Goal: Transaction & Acquisition: Purchase product/service

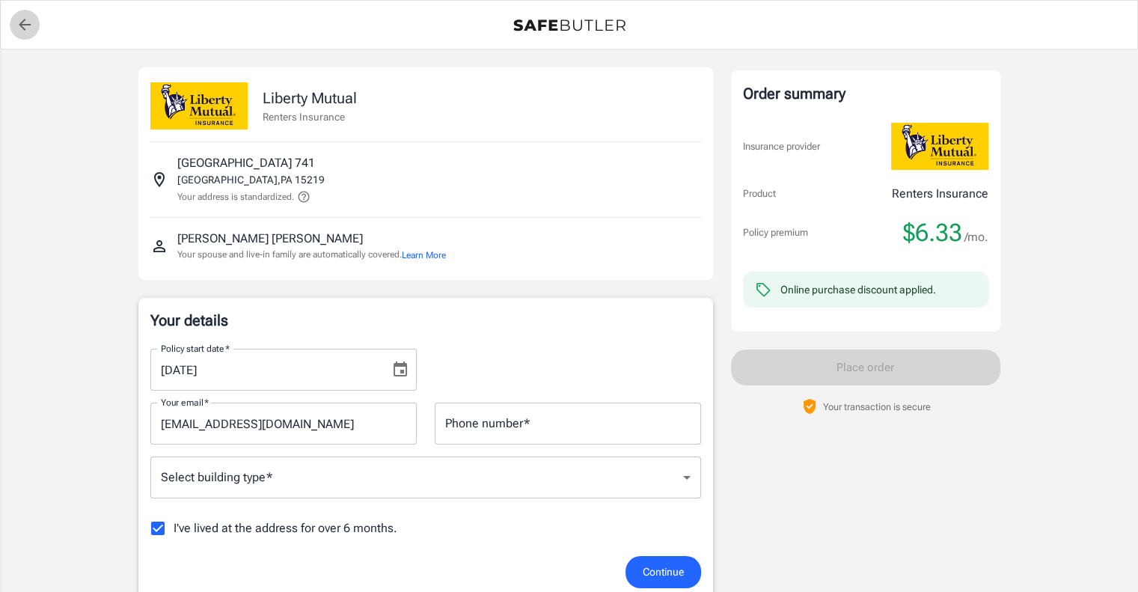
click at [25, 12] on link "back to quotes" at bounding box center [25, 25] width 30 height 30
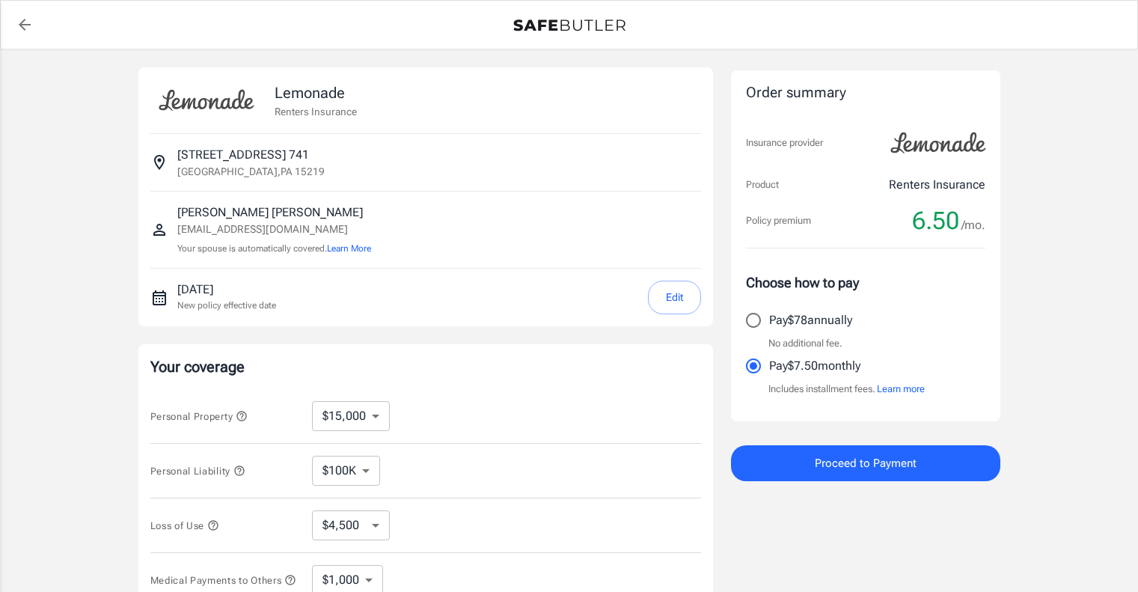
select select "15000"
select select "500"
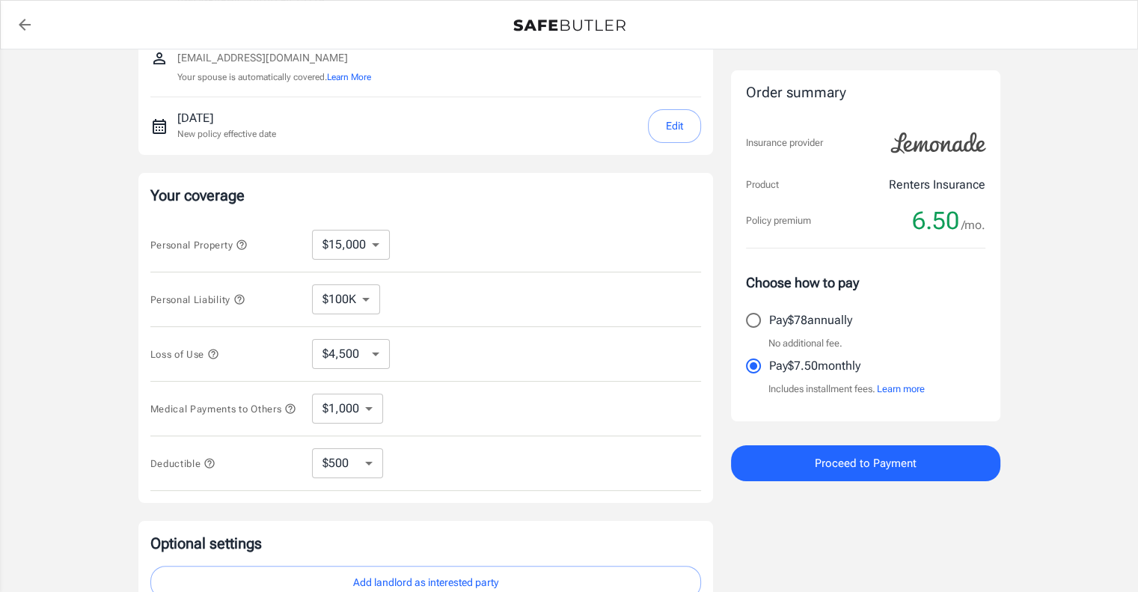
scroll to position [176, 0]
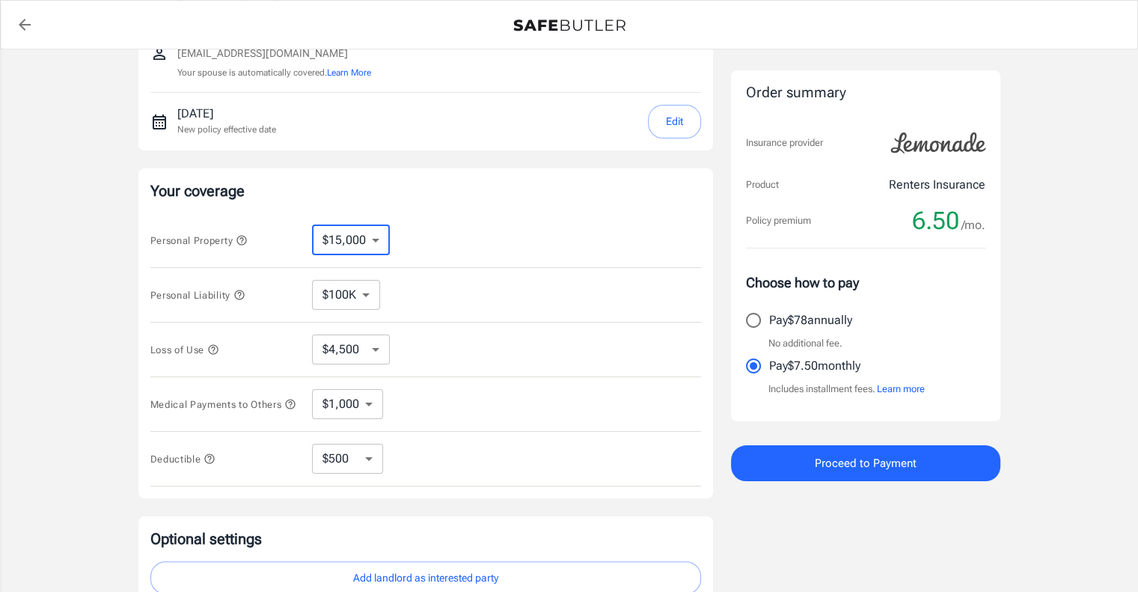
click at [379, 245] on select "$10,000 $15,000 $20,000 $25,000 $30,000 $40,000 $50,000 $100K $150K $200K $250K" at bounding box center [351, 240] width 78 height 30
select select "20000"
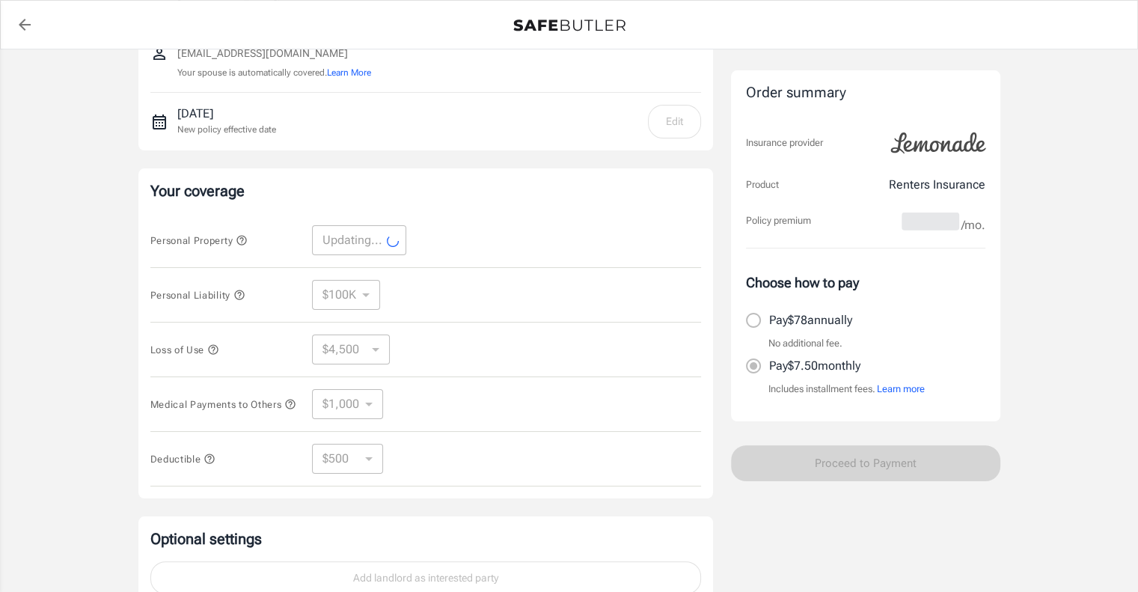
click at [371, 373] on div "Personal Property Updating... ​ Personal Liability $100K $200K $300K $400K $500…" at bounding box center [425, 349] width 551 height 273
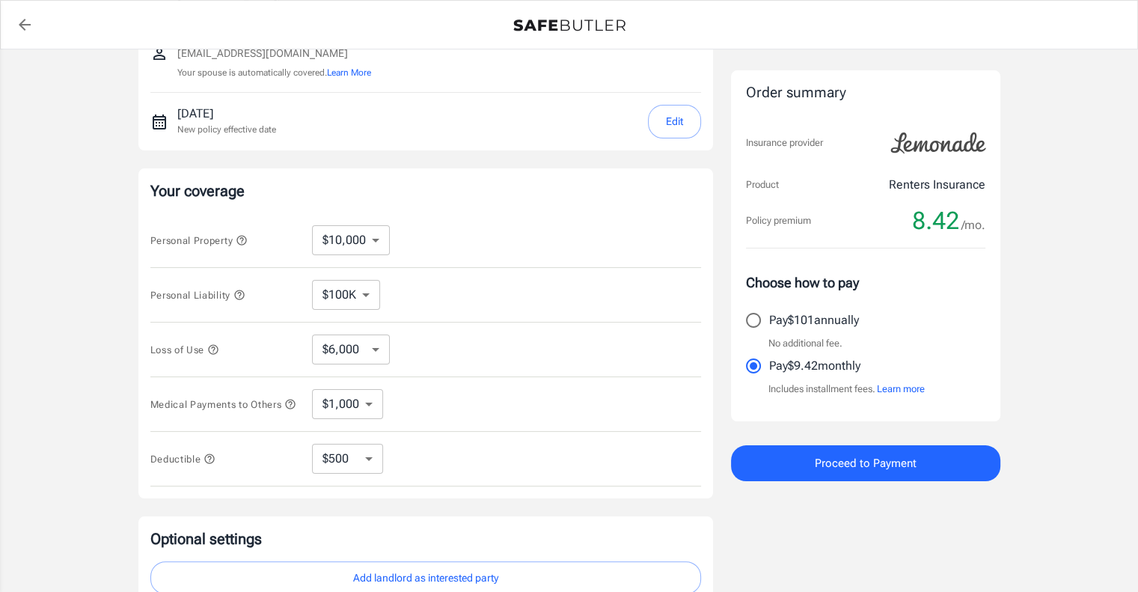
select select "20000"
select select "6000"
click at [357, 463] on select "$250 $500 $1,000 $2,500" at bounding box center [347, 459] width 71 height 30
select select "250"
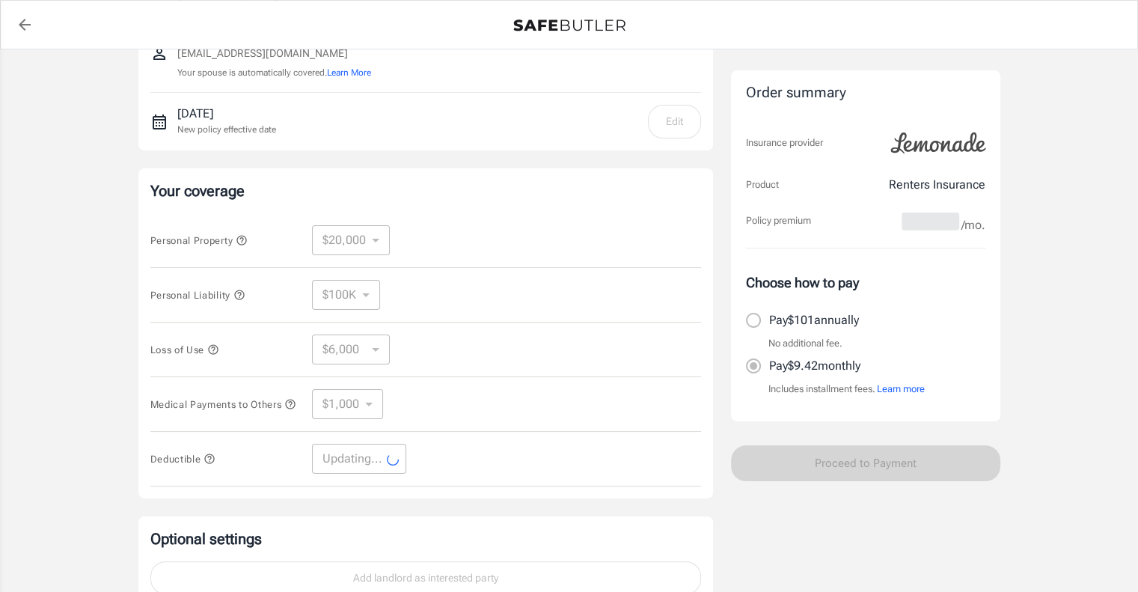
select select "250"
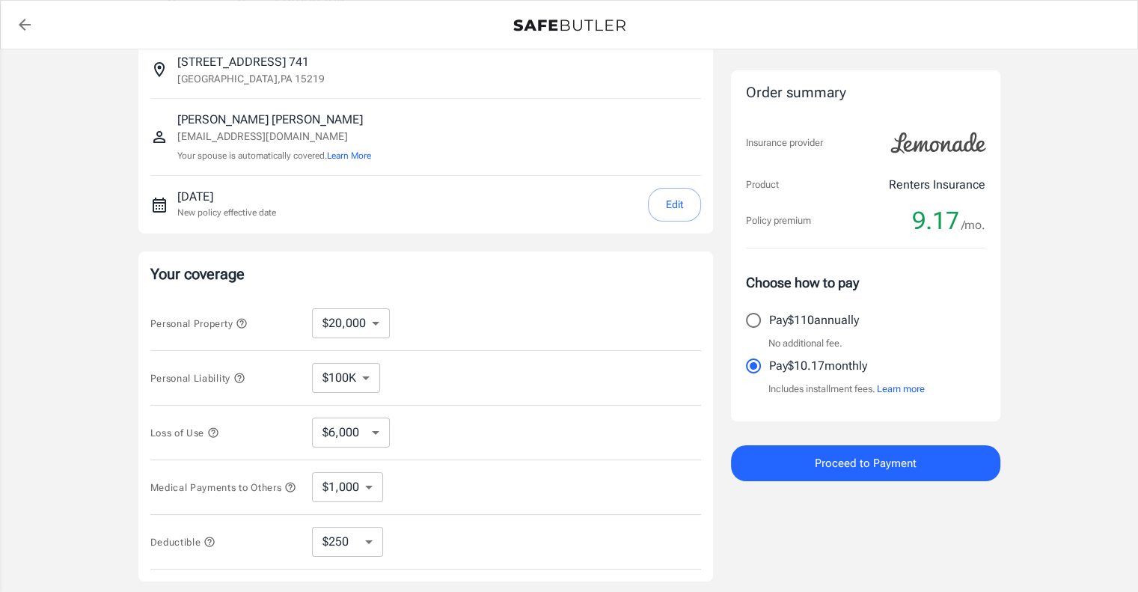
scroll to position [0, 0]
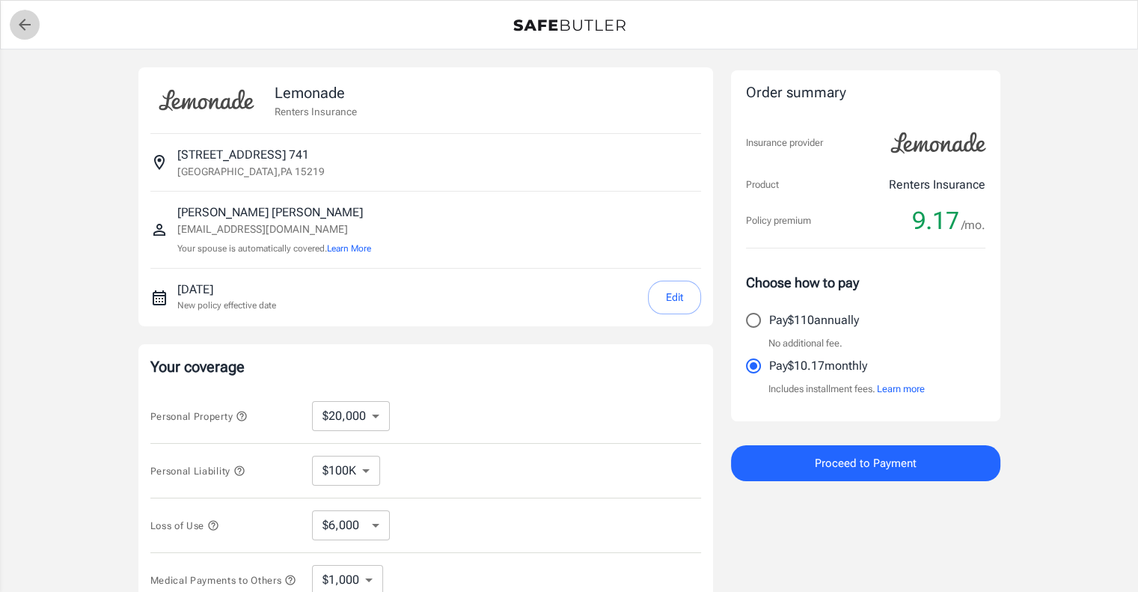
click at [22, 38] on link "back to quotes" at bounding box center [25, 25] width 30 height 30
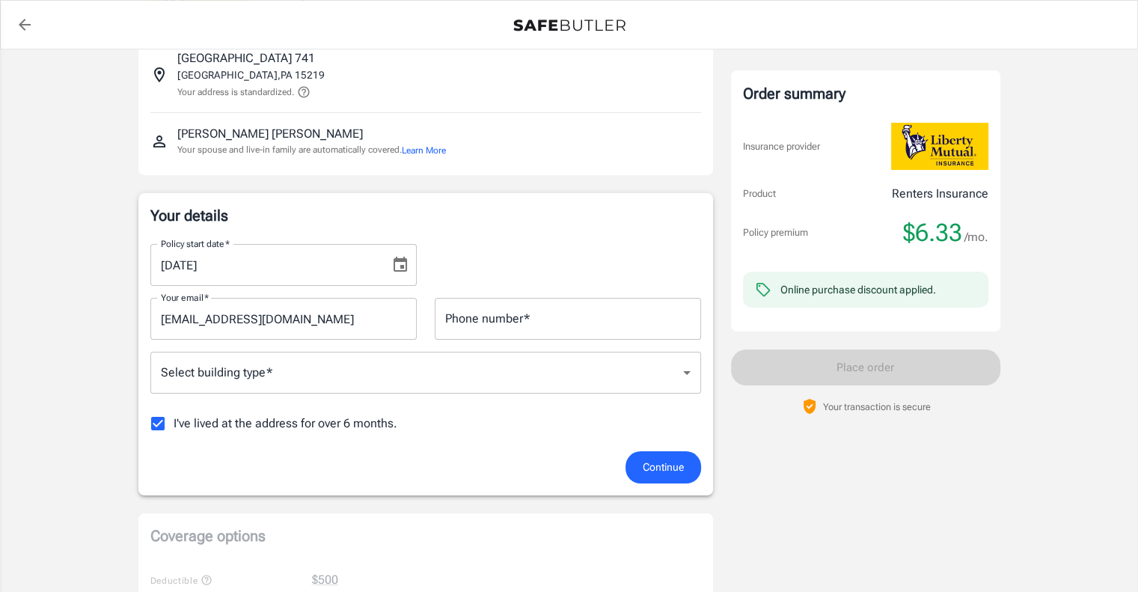
scroll to position [106, 0]
click at [402, 262] on icon "Choose date, selected date is Sep 4, 2025" at bounding box center [400, 264] width 18 height 18
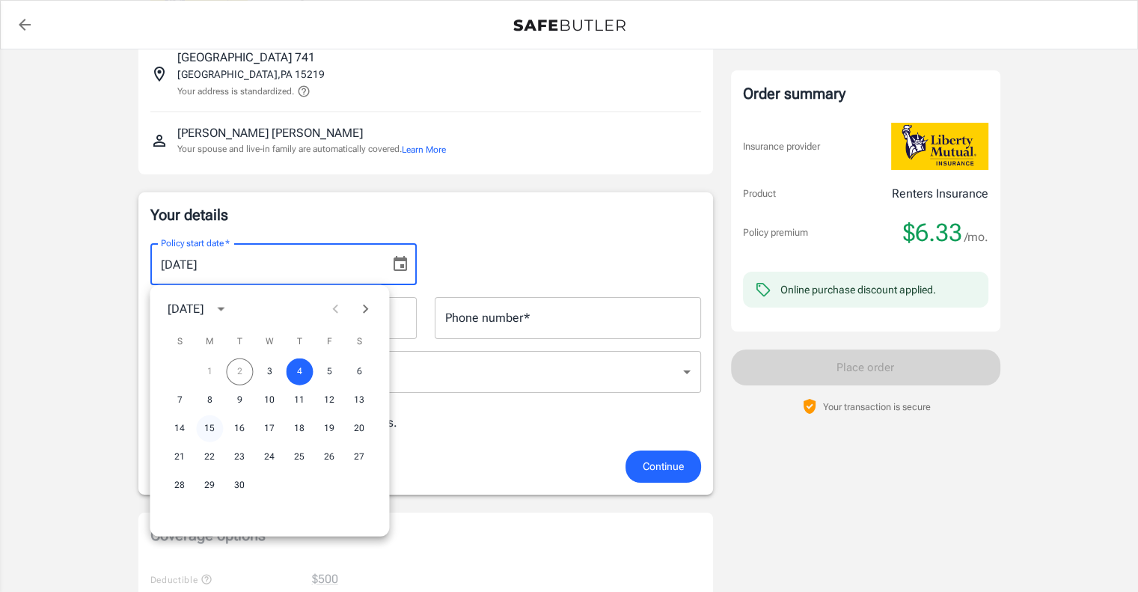
click at [208, 419] on button "15" at bounding box center [209, 428] width 27 height 27
type input "[DATE]"
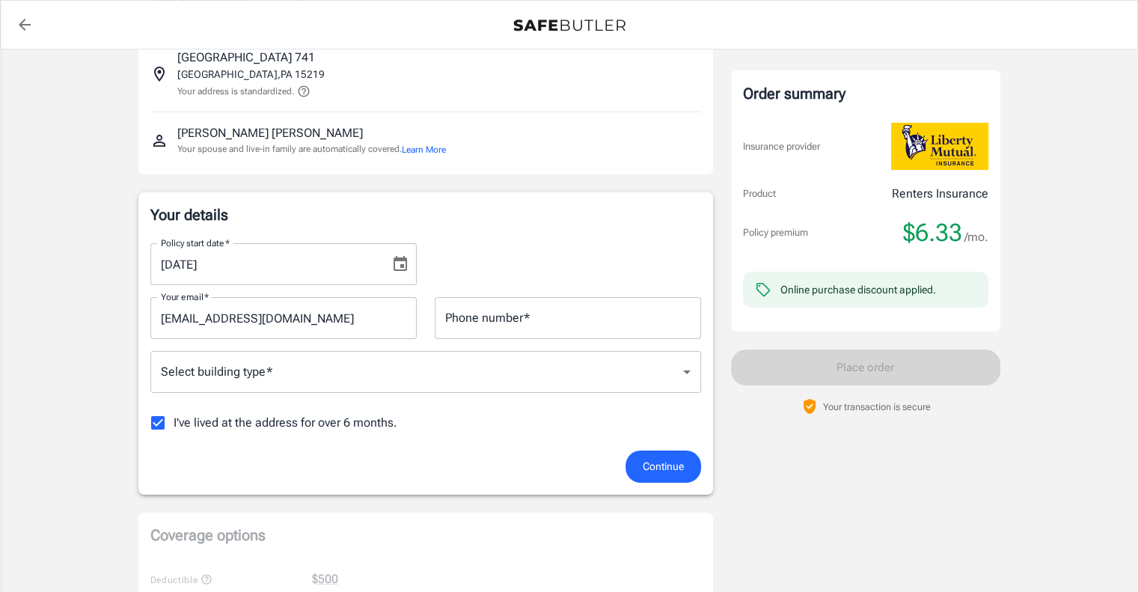
click at [374, 356] on body "Policy premium $ 6.33 /mo Liberty Mutual Renters Insurance 434 5TH AVE 741 PITT…" at bounding box center [569, 601] width 1138 height 1415
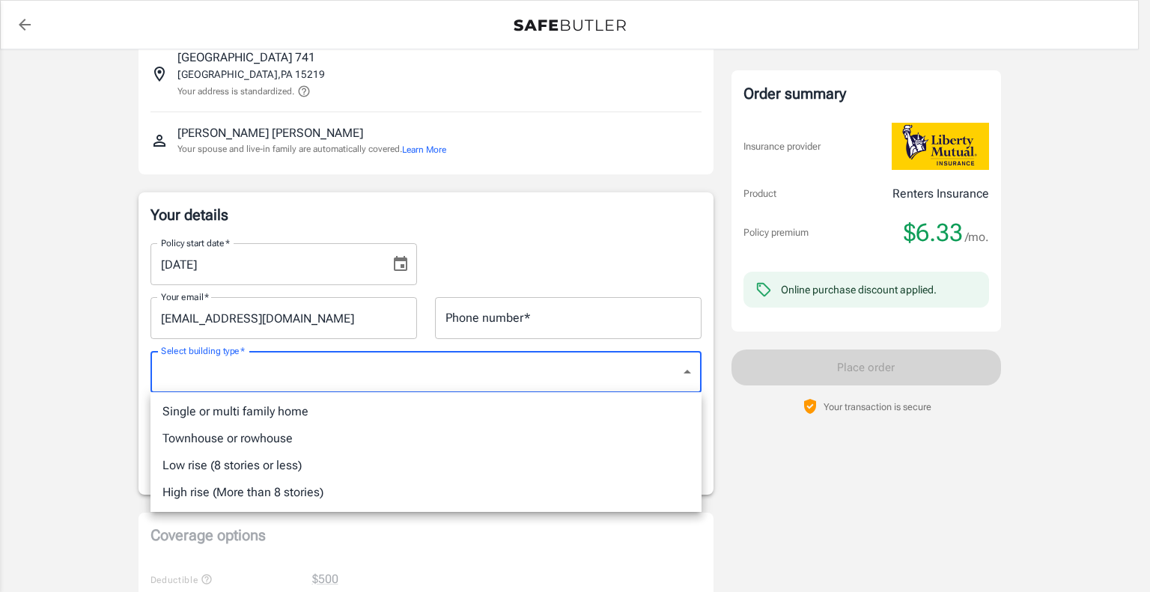
click at [353, 494] on li "High rise (More than 8 stories)" at bounding box center [425, 492] width 551 height 27
type input "highrise"
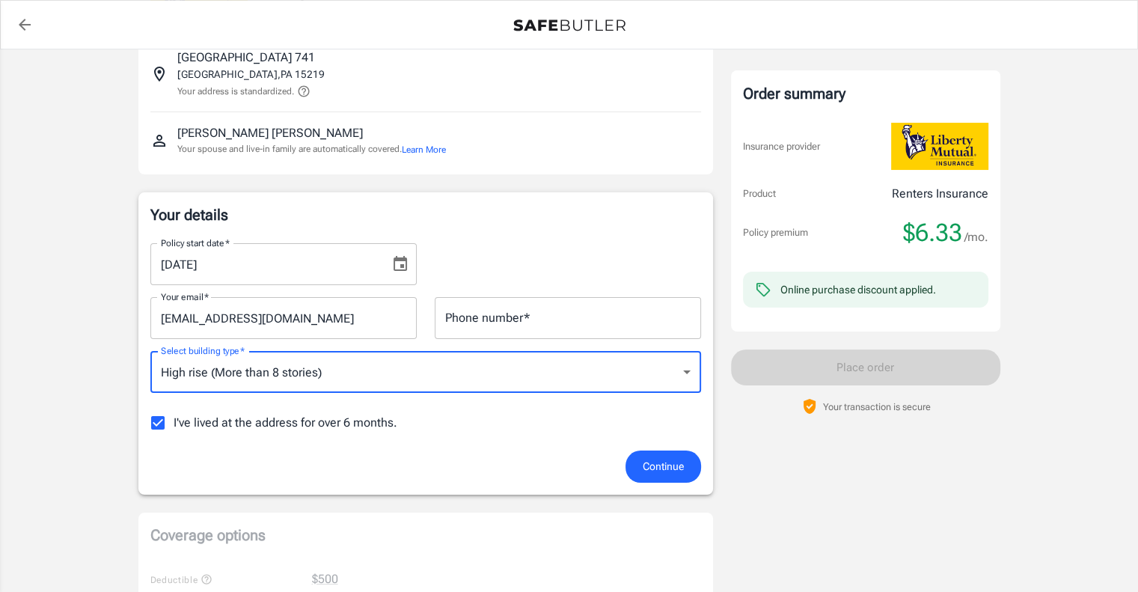
click at [165, 418] on input "I've lived at the address for over 6 months." at bounding box center [157, 422] width 31 height 31
checkbox input "false"
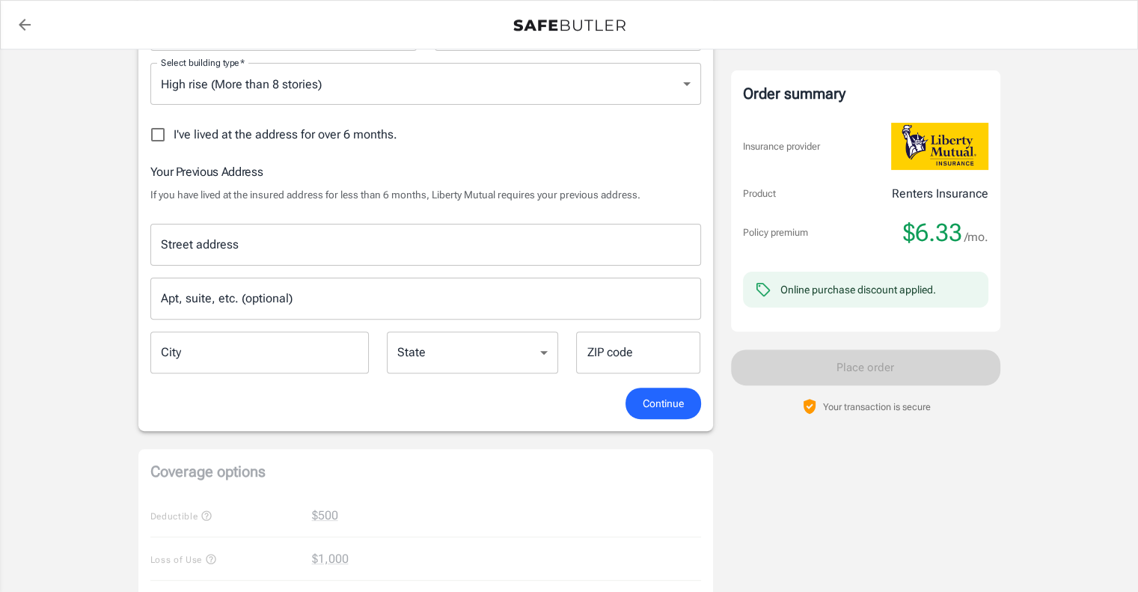
scroll to position [403, 0]
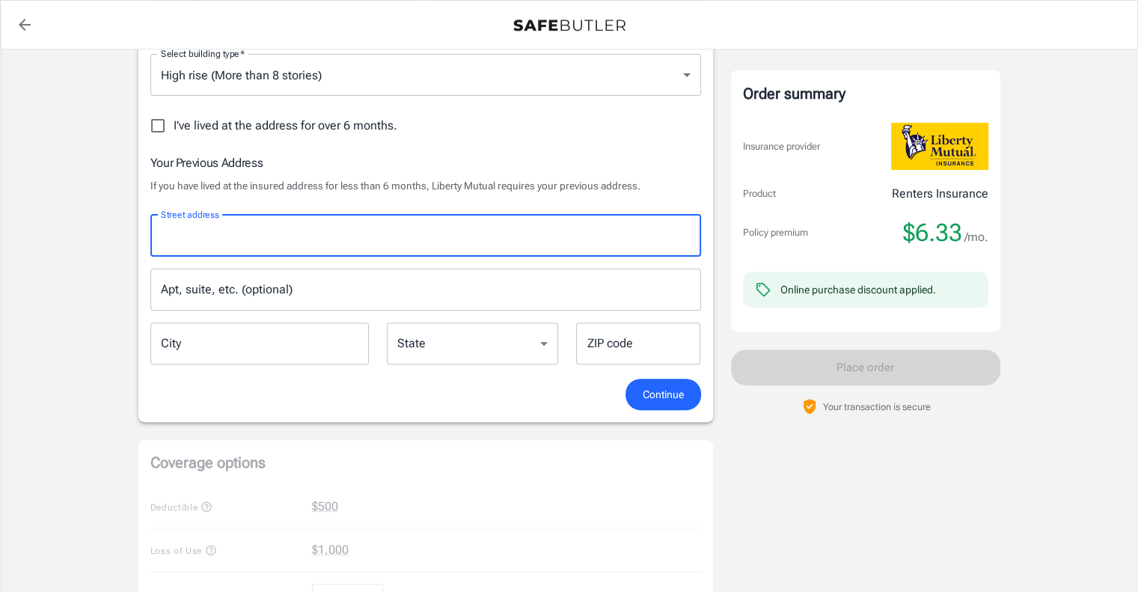
click at [299, 240] on input "Street address" at bounding box center [425, 236] width 537 height 28
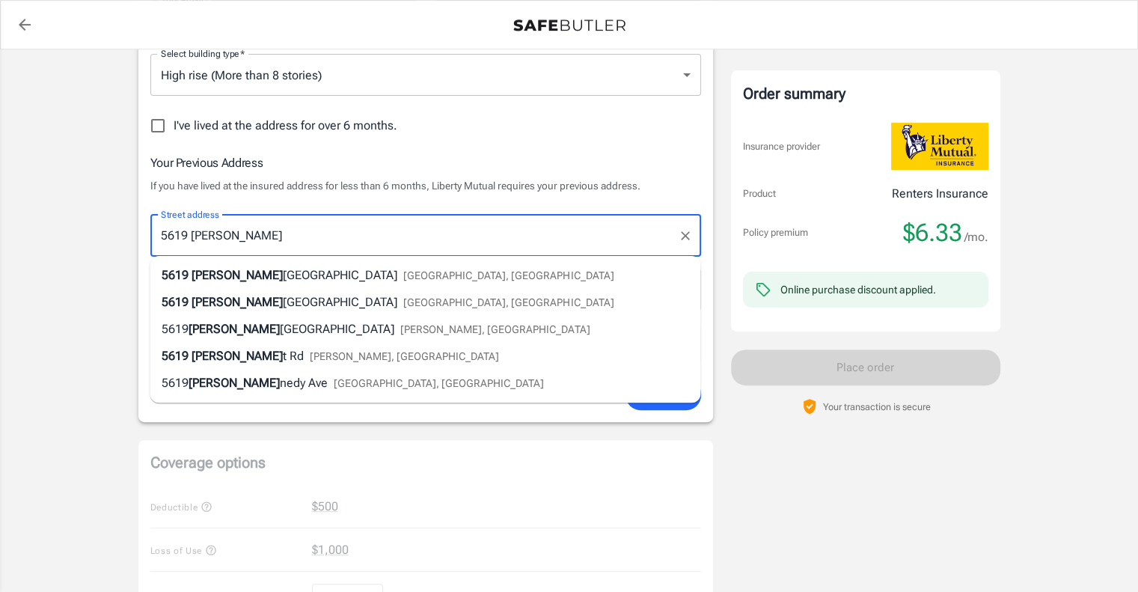
click at [403, 269] on span "Pittsburgh, PA" at bounding box center [508, 275] width 210 height 12
type input "[STREET_ADDRESS][US_STATE]"
type input "[GEOGRAPHIC_DATA]"
select select "PA"
type input "15232"
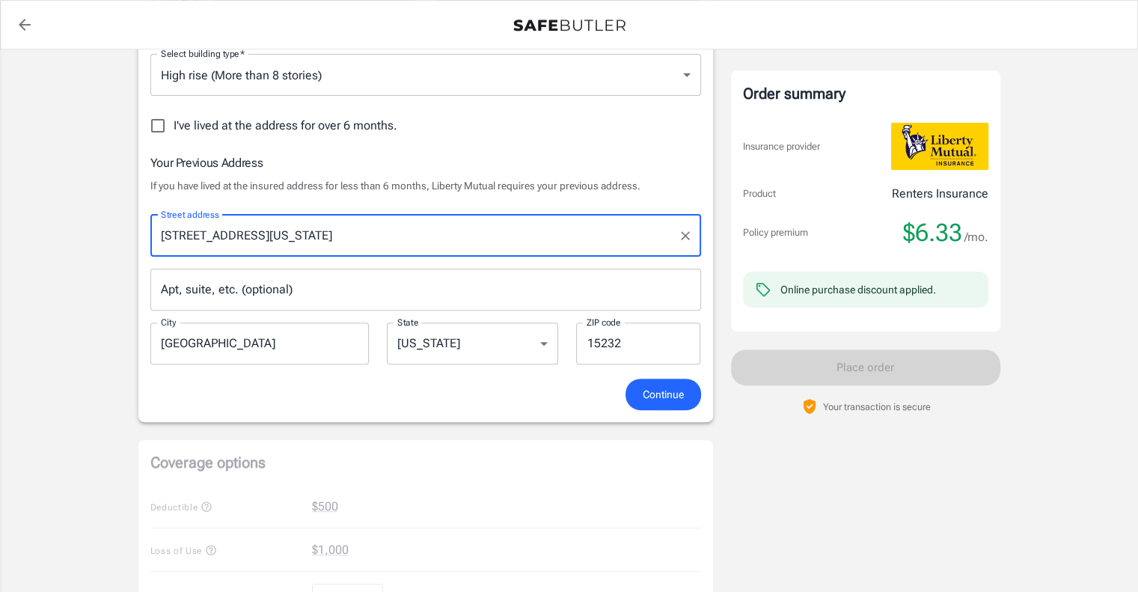
type input "[STREET_ADDRESS][US_STATE]"
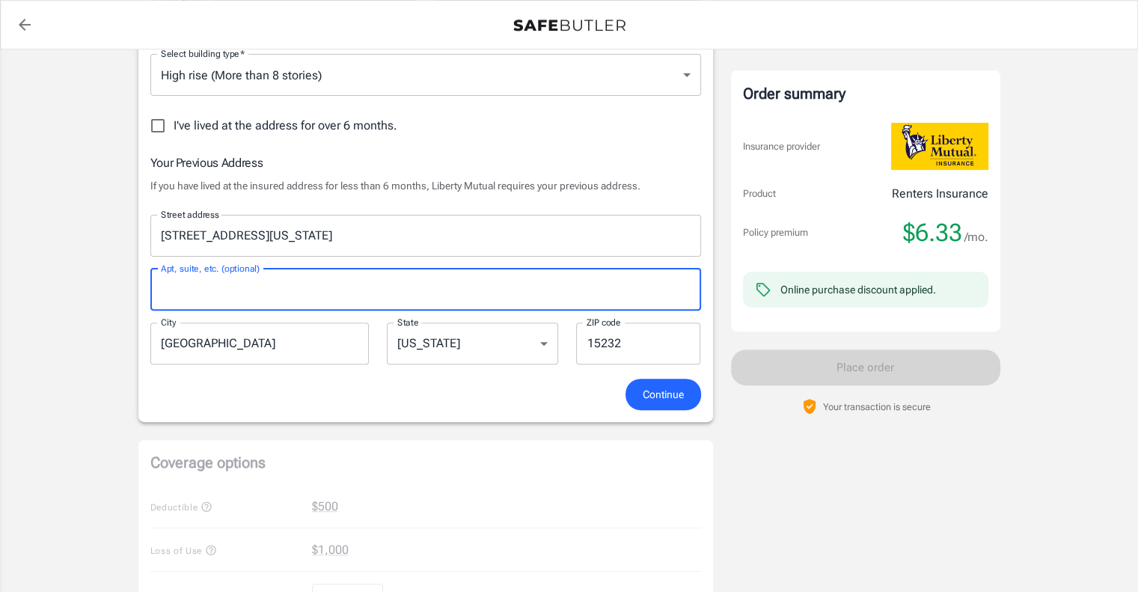
click at [275, 282] on input "Apt, suite, etc. (optional)" at bounding box center [425, 290] width 551 height 42
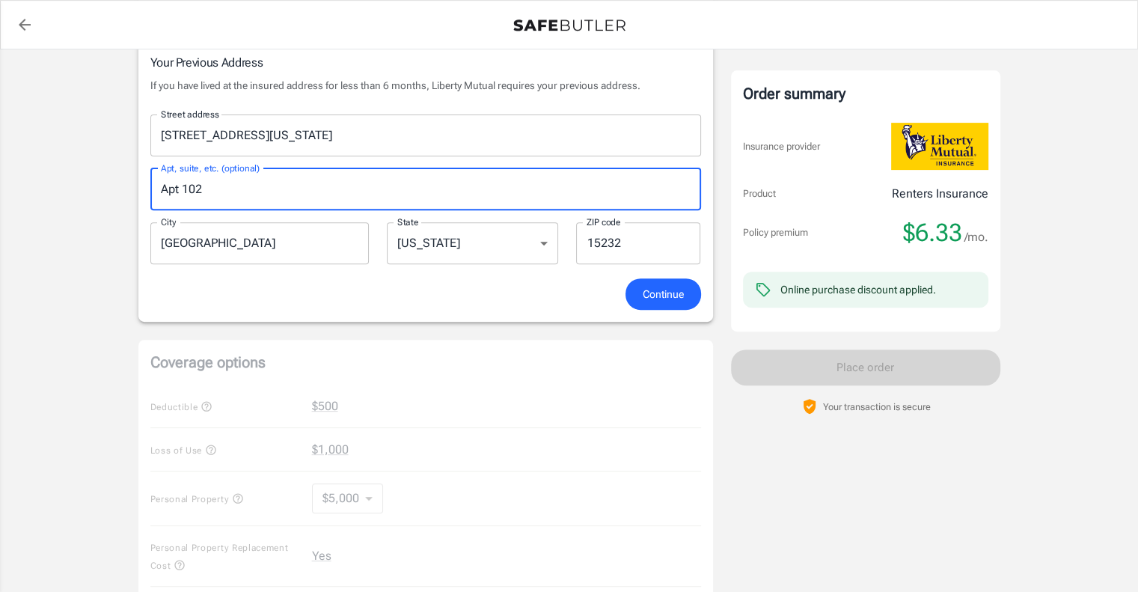
type input "Apt 102"
click at [643, 288] on span "Continue" at bounding box center [663, 294] width 41 height 19
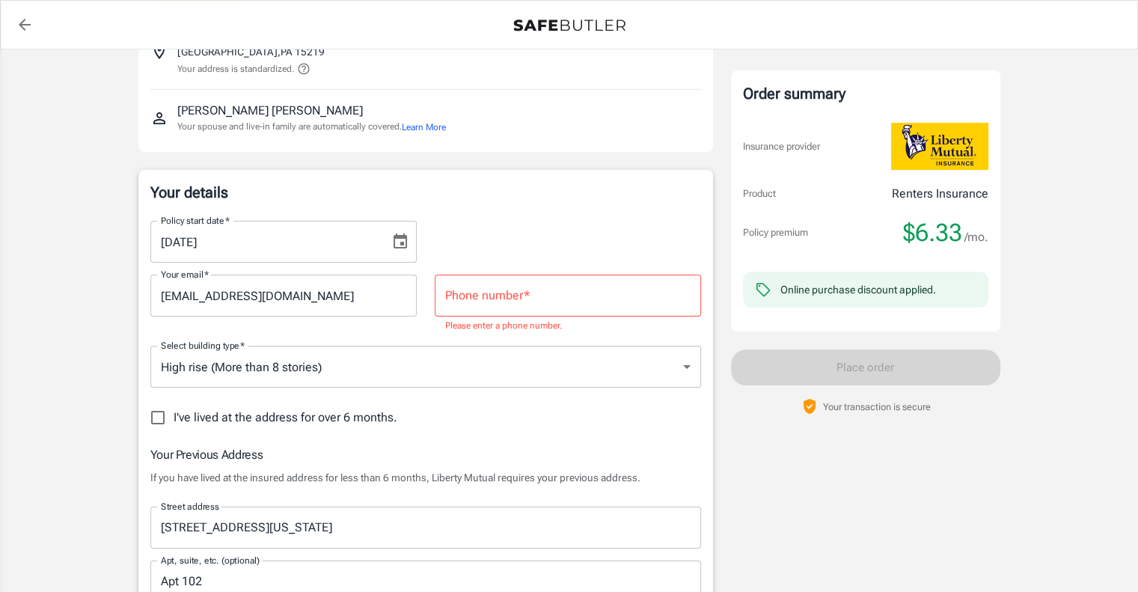
scroll to position [127, 0]
click at [516, 291] on input "Phone number   *" at bounding box center [568, 296] width 266 height 42
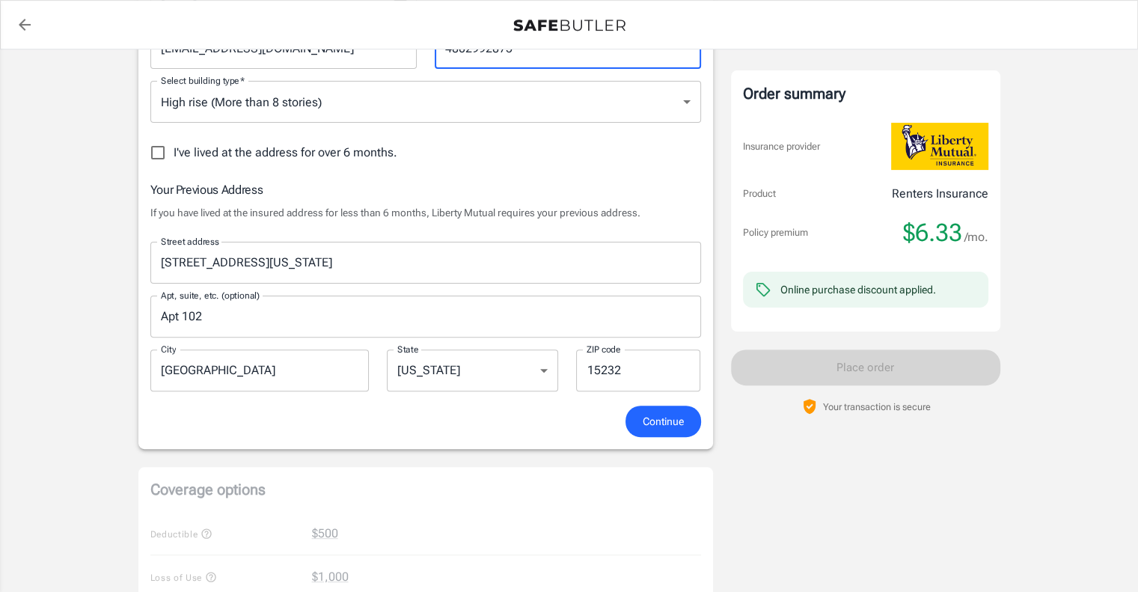
scroll to position [376, 0]
type input "4802992875"
click at [638, 413] on button "Continue" at bounding box center [664, 422] width 76 height 32
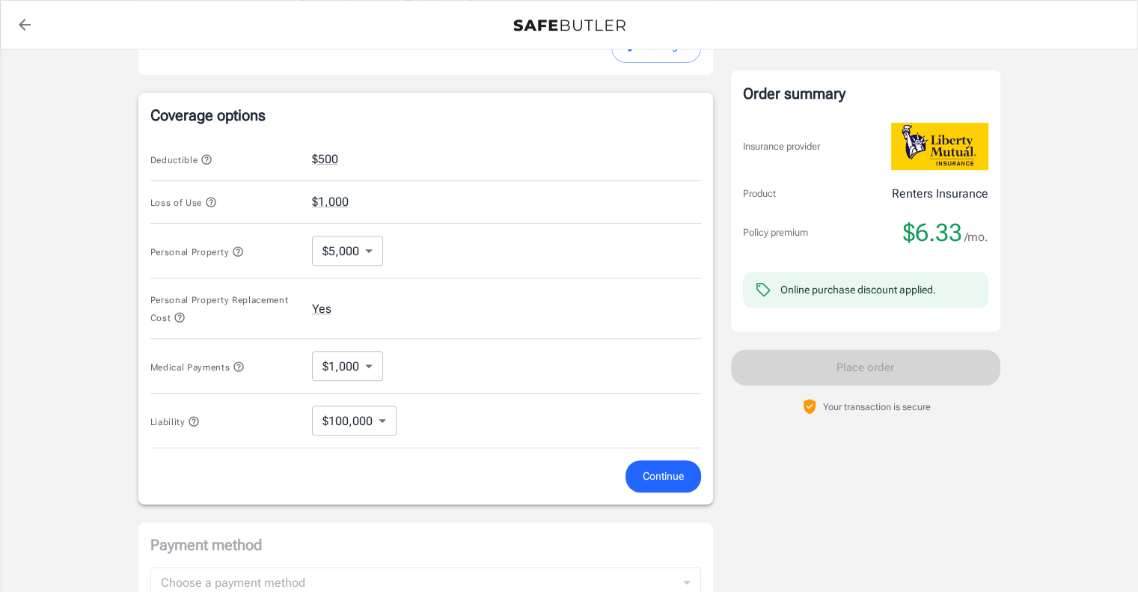
scroll to position [582, 0]
click at [219, 362] on span "Medical Payments" at bounding box center [197, 367] width 95 height 10
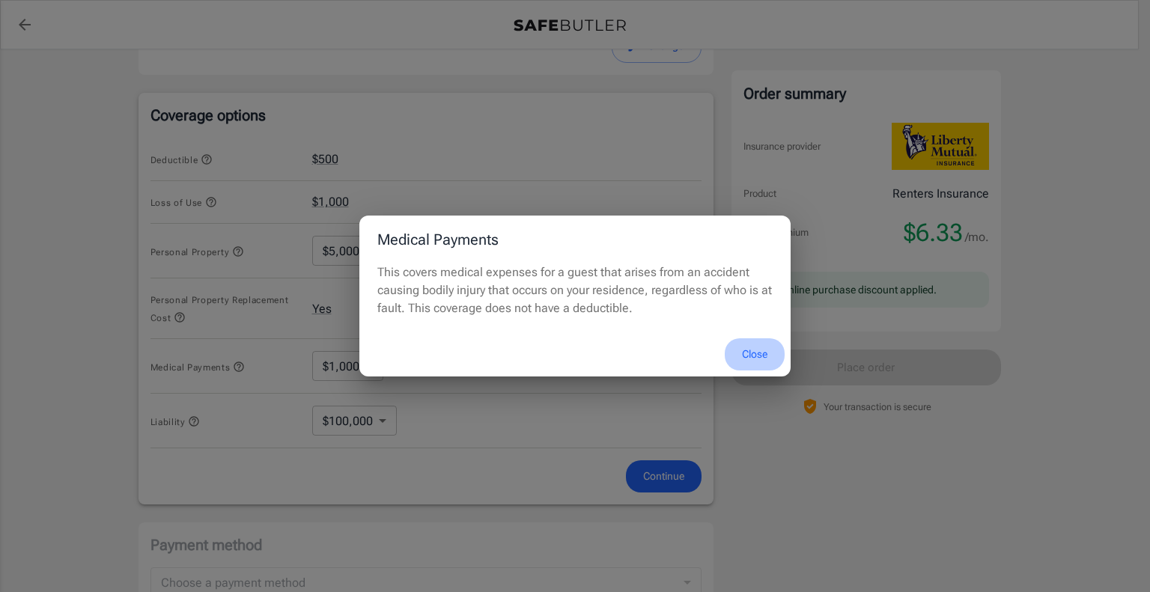
click at [744, 356] on button "Close" at bounding box center [755, 354] width 60 height 32
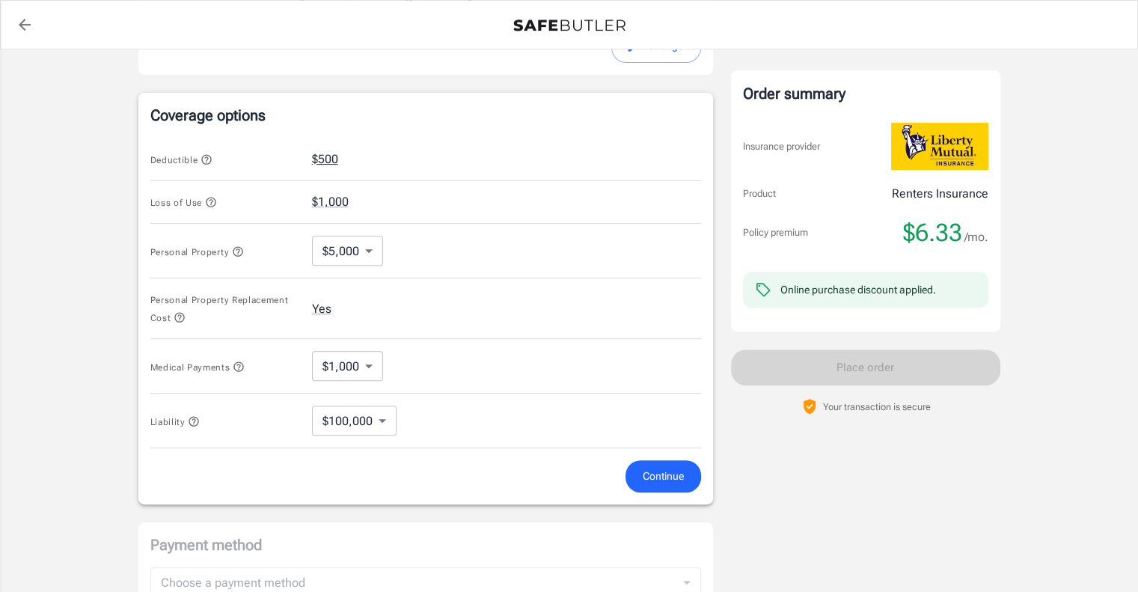
click at [335, 153] on button "$500" at bounding box center [325, 159] width 26 height 18
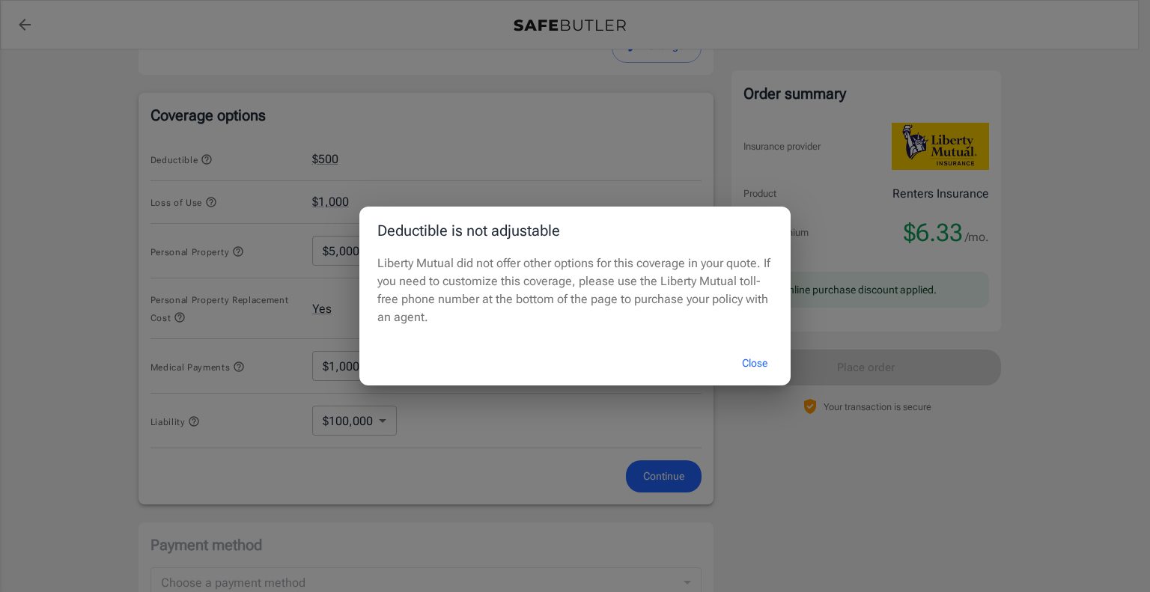
click at [760, 360] on button "Close" at bounding box center [755, 363] width 60 height 32
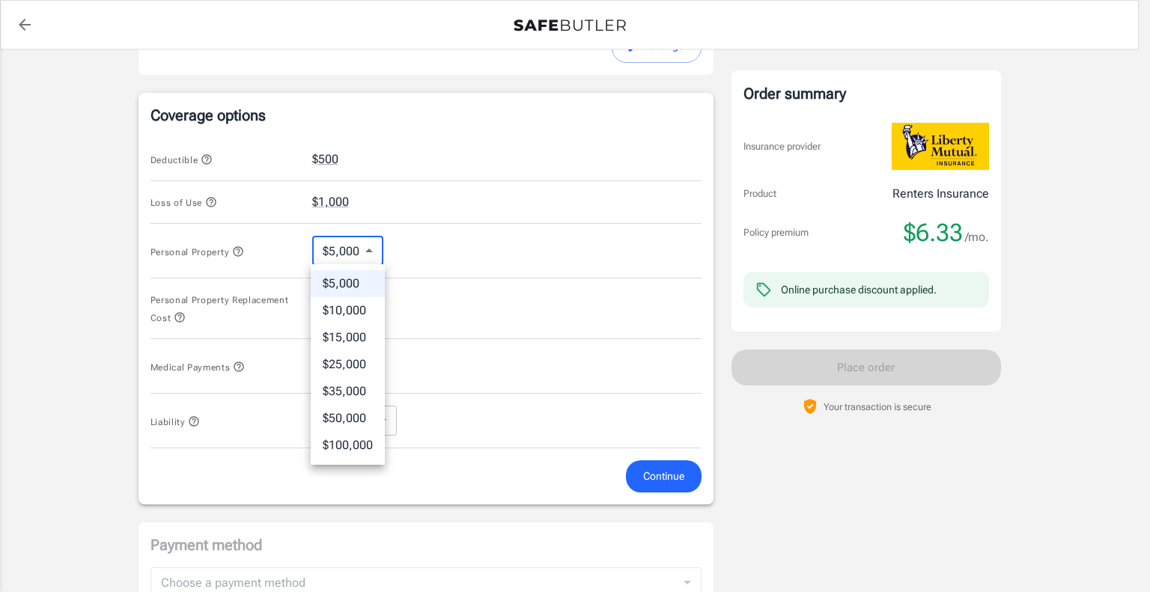
click at [376, 246] on body "Policy premium $ 6.33 /mo Liberty Mutual Renters Insurance 434 5TH AVE 741 PITT…" at bounding box center [575, 154] width 1150 height 1472
click at [364, 444] on li "$100,000" at bounding box center [348, 445] width 74 height 27
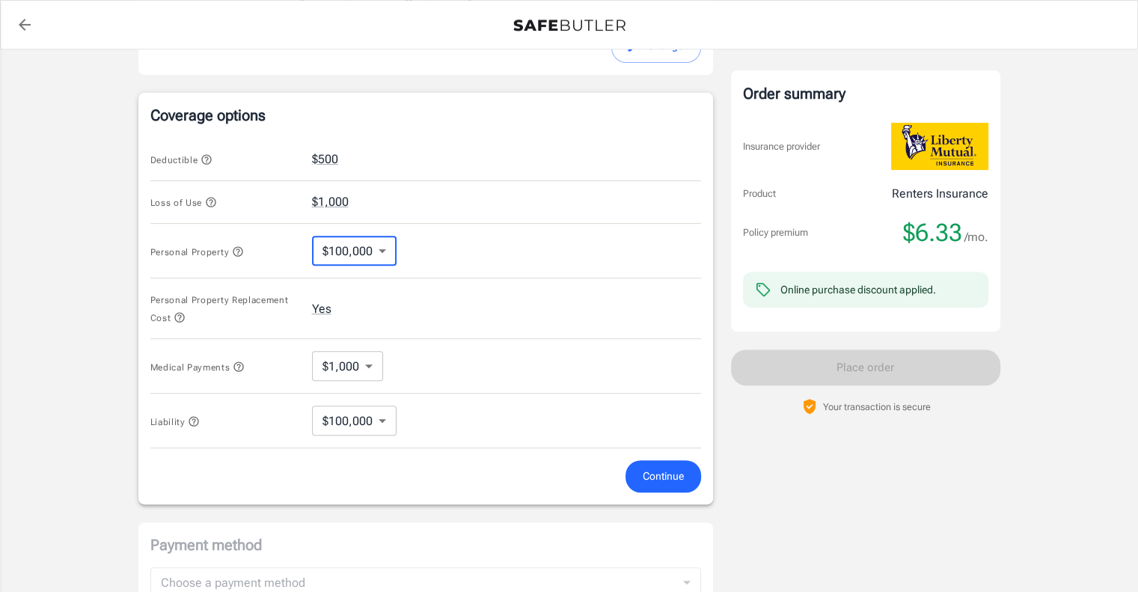
click at [382, 418] on body "Policy premium $ 6.33 /mo Liberty Mutual Renters Insurance 434 5TH AVE 741 PITT…" at bounding box center [569, 154] width 1138 height 1472
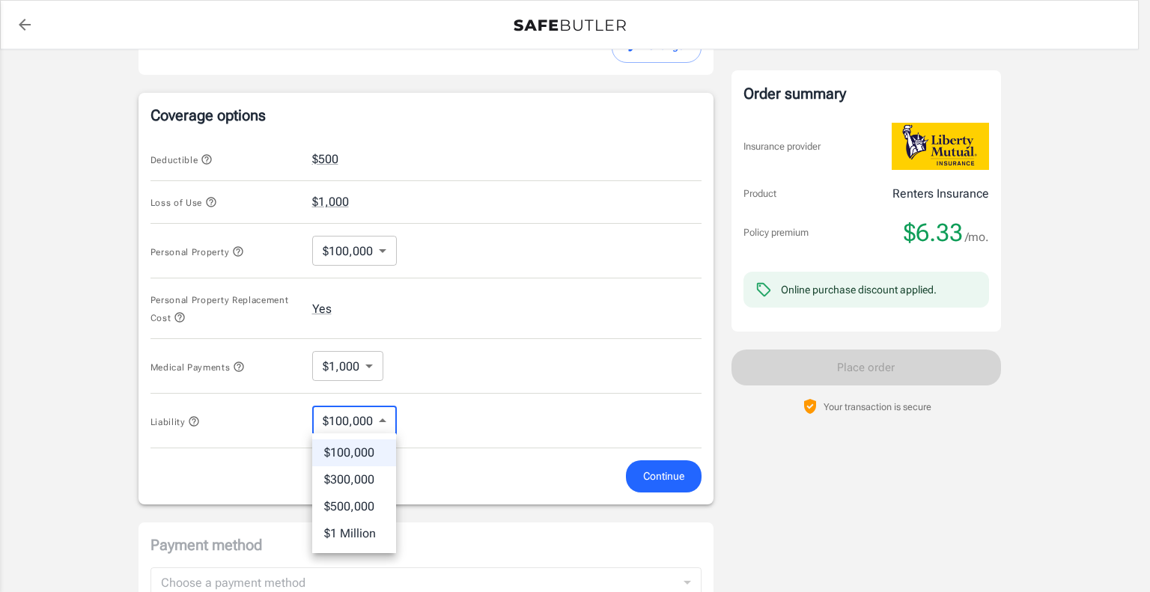
click at [375, 237] on div at bounding box center [575, 296] width 1150 height 592
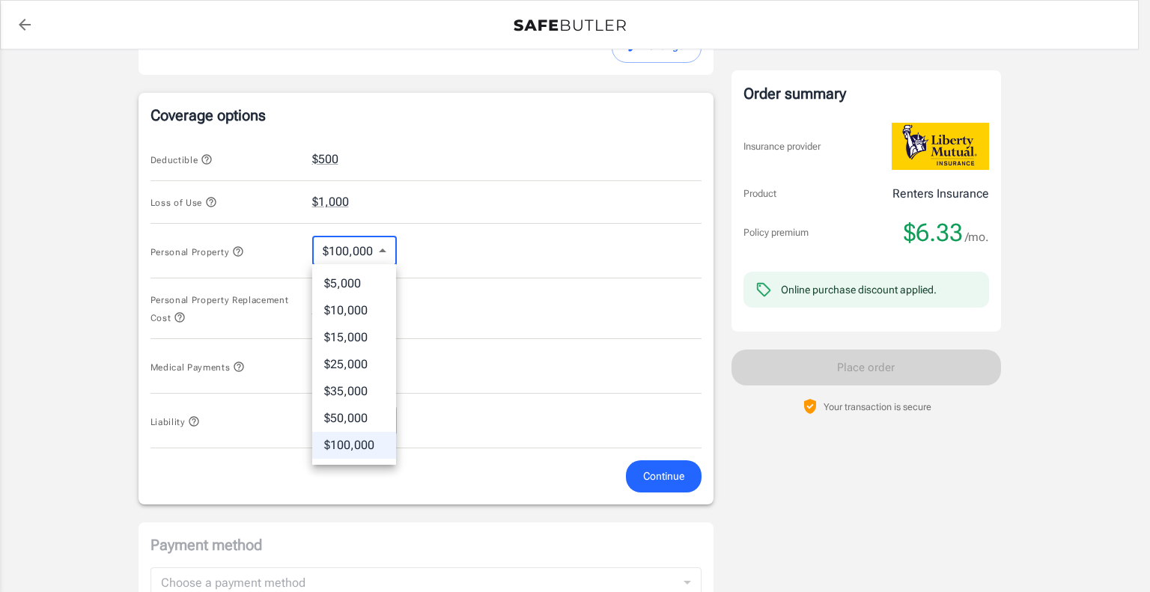
click at [376, 243] on body "Policy premium $ 6.33 /mo Liberty Mutual Renters Insurance 434 5TH AVE 741 PITT…" at bounding box center [575, 154] width 1150 height 1472
click at [366, 369] on li "$25,000" at bounding box center [354, 364] width 84 height 27
type input "25000"
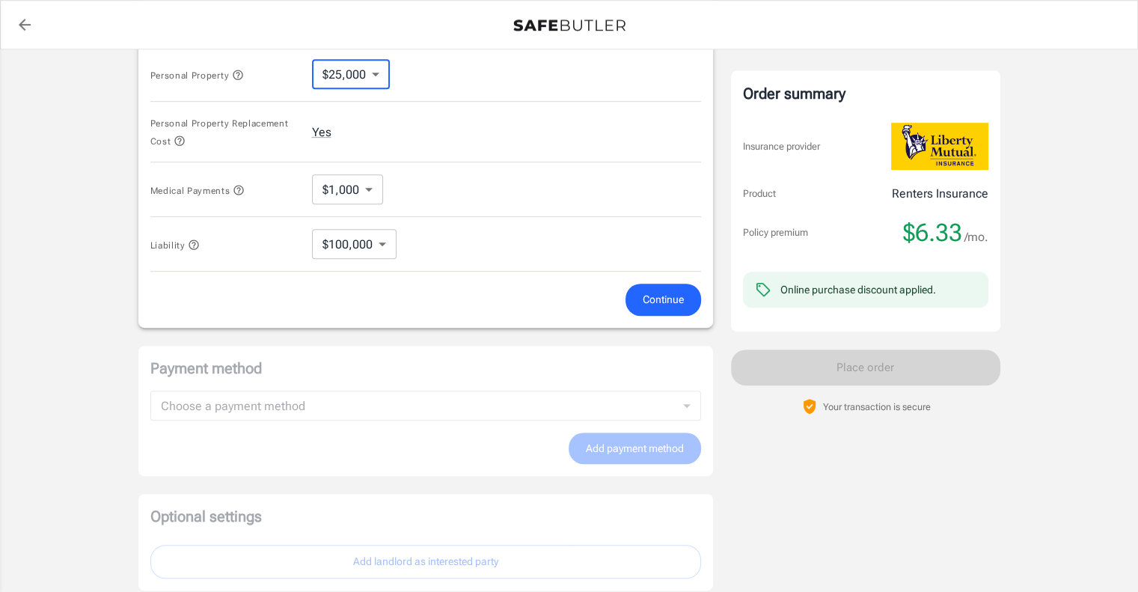
scroll to position [774, 0]
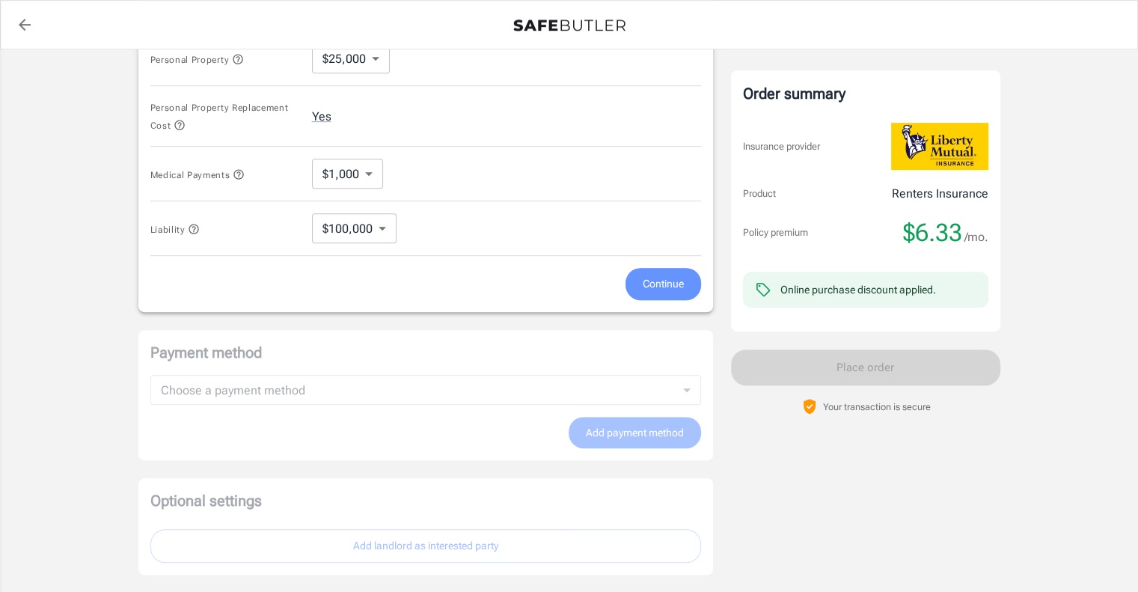
click at [665, 297] on button "Continue" at bounding box center [664, 284] width 76 height 32
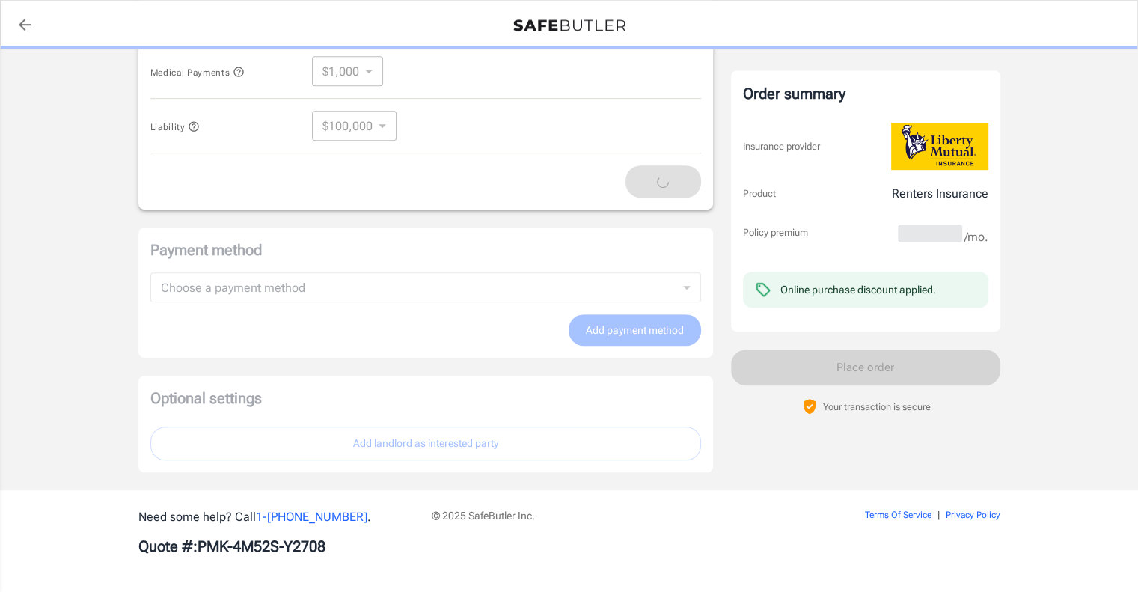
scroll to position [838, 0]
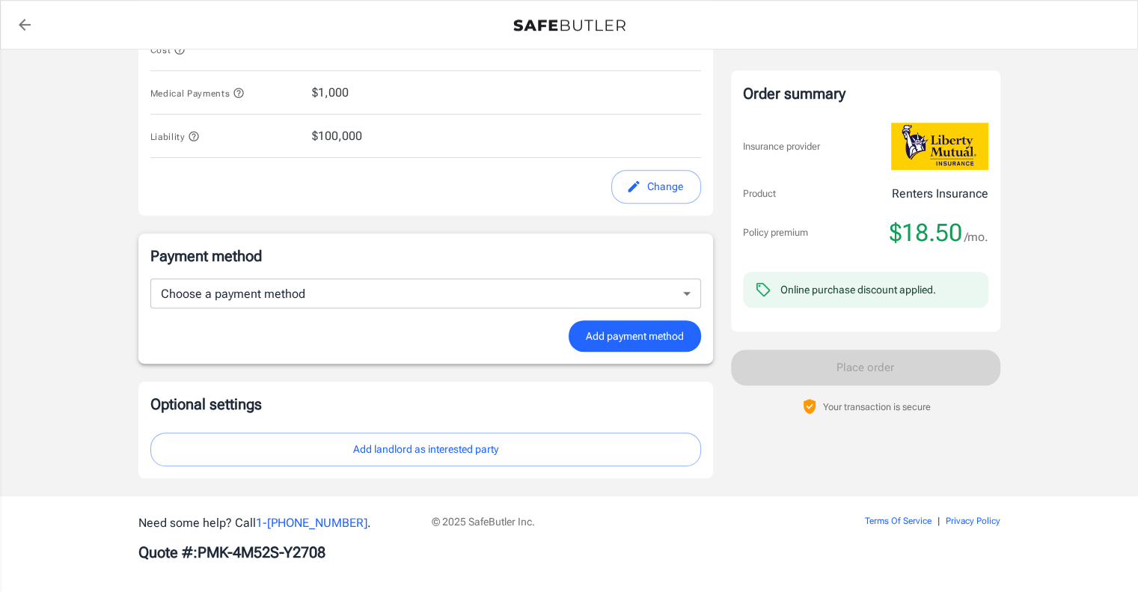
click at [24, 25] on icon "back to quotes" at bounding box center [25, 25] width 12 height 12
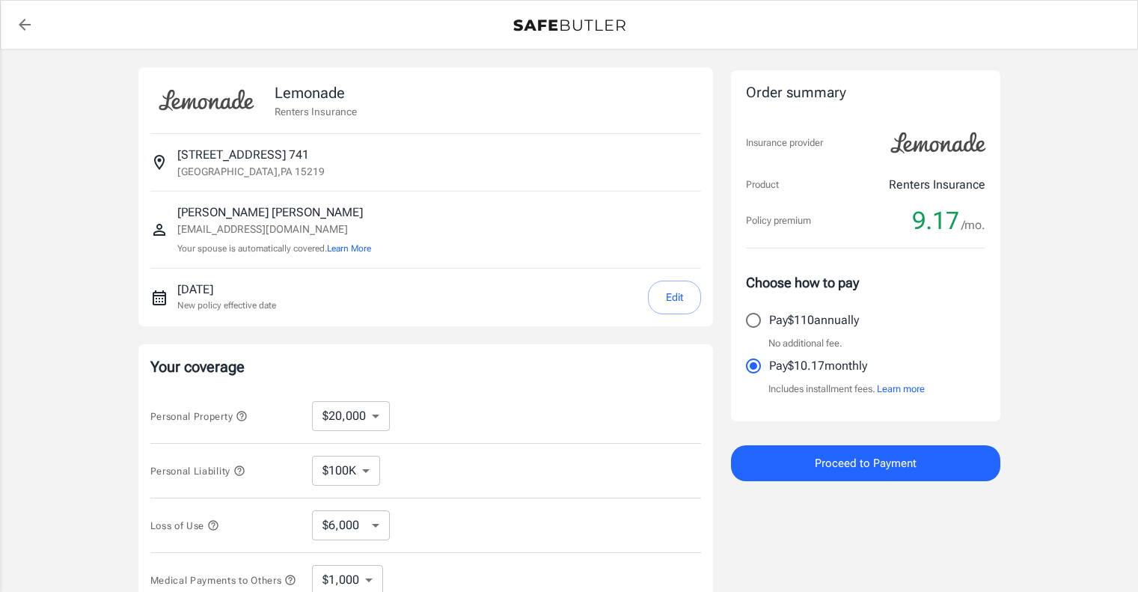
select select "20000"
click at [17, 23] on icon "back to quotes" at bounding box center [25, 25] width 18 height 18
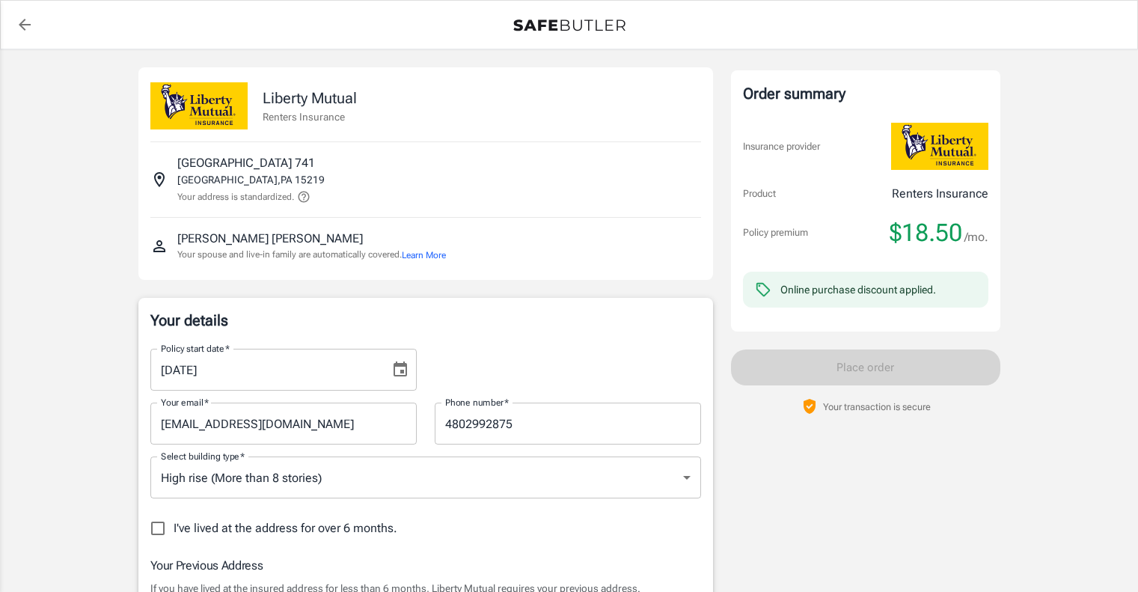
select select "PA"
